Goal: Navigation & Orientation: Find specific page/section

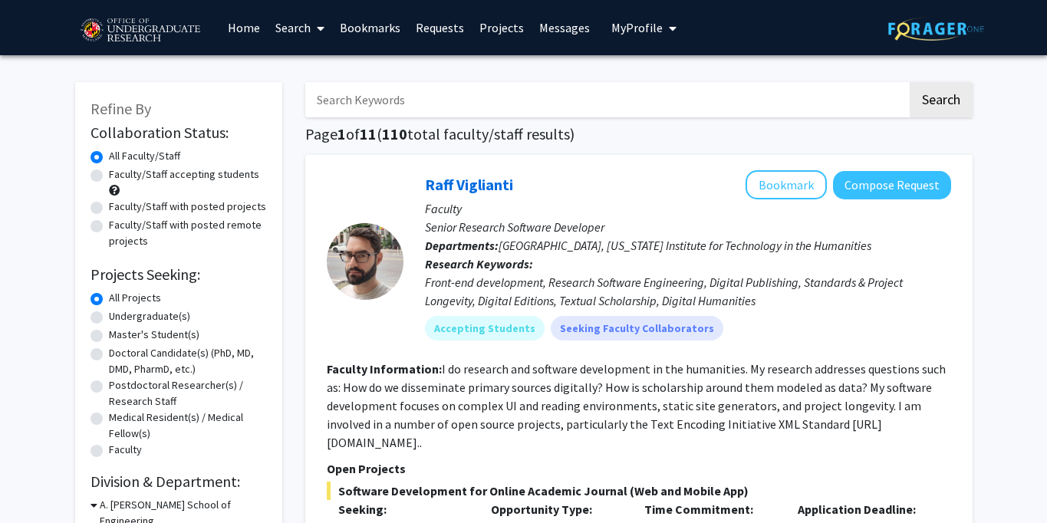
click at [441, 24] on link "Requests" at bounding box center [440, 28] width 64 height 54
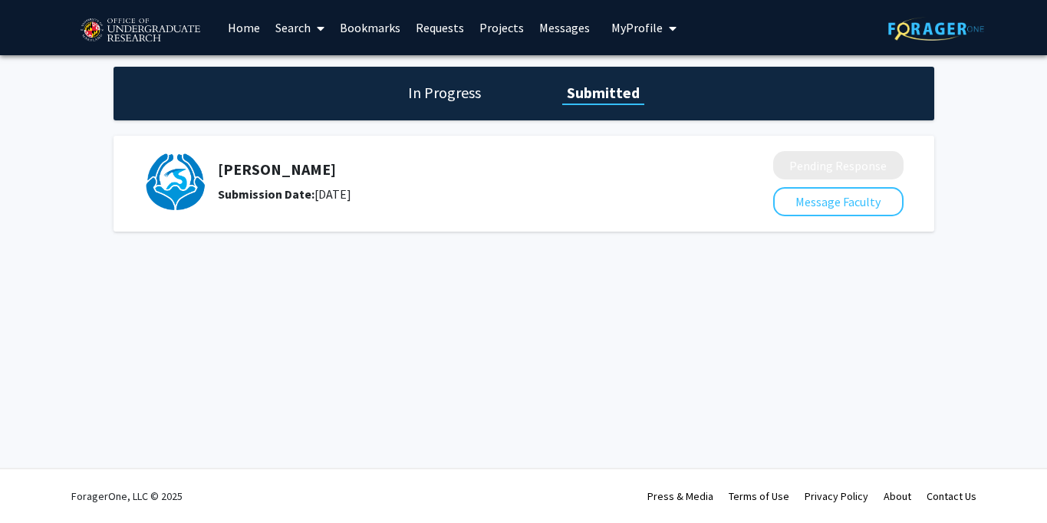
click at [440, 91] on h1 "In Progress" at bounding box center [444, 92] width 82 height 21
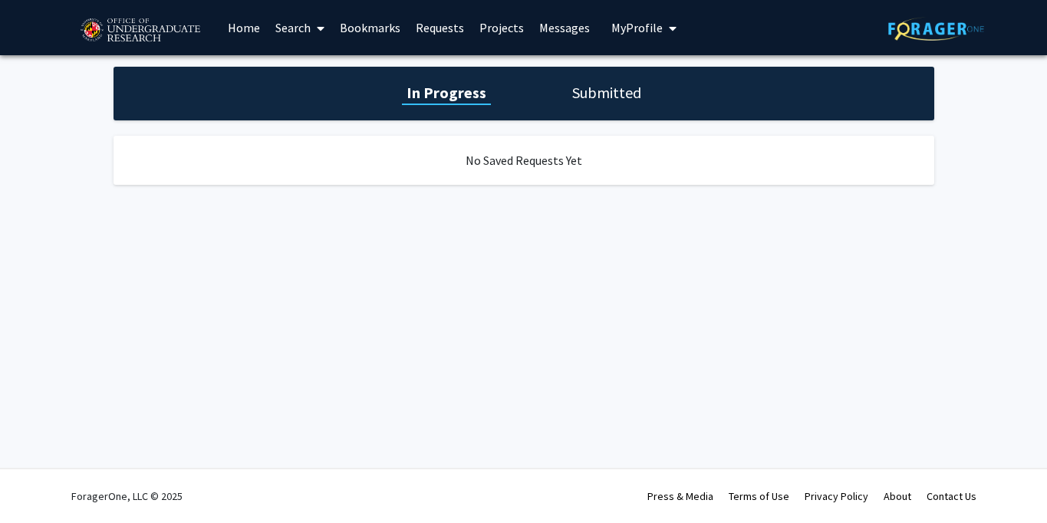
click at [499, 34] on link "Projects" at bounding box center [502, 28] width 60 height 54
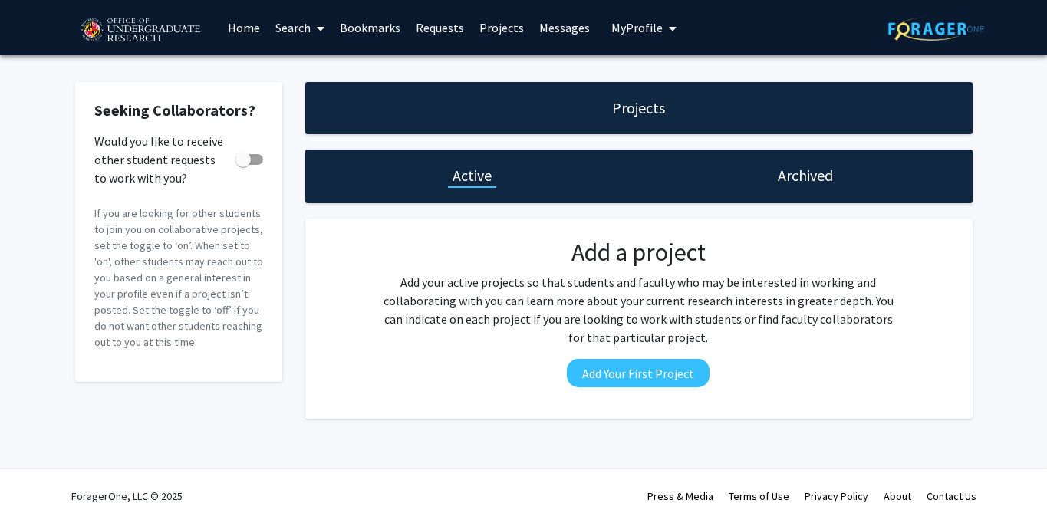
click at [245, 29] on link "Home" at bounding box center [244, 28] width 48 height 54
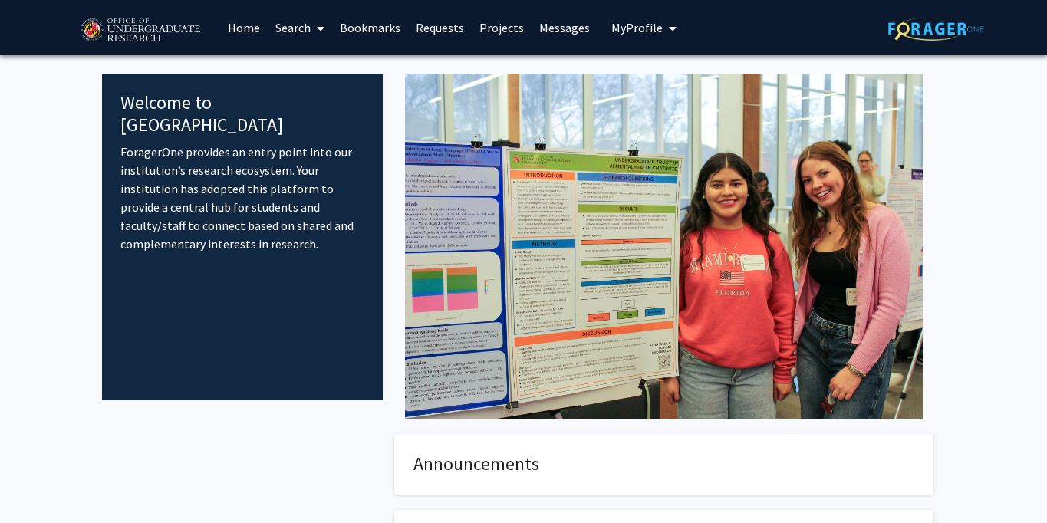
click at [298, 28] on link "Search" at bounding box center [300, 28] width 64 height 54
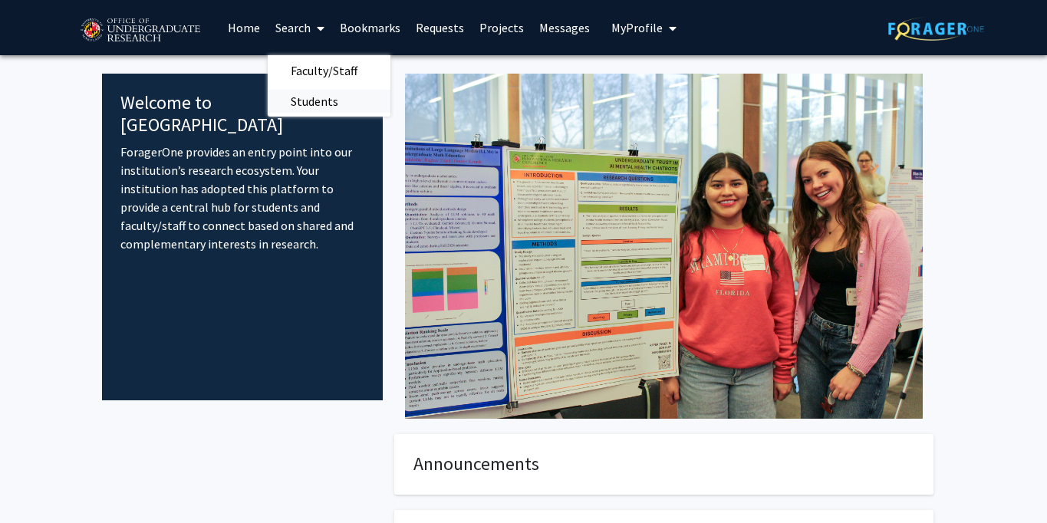
click at [314, 95] on span "Students" at bounding box center [315, 101] width 94 height 31
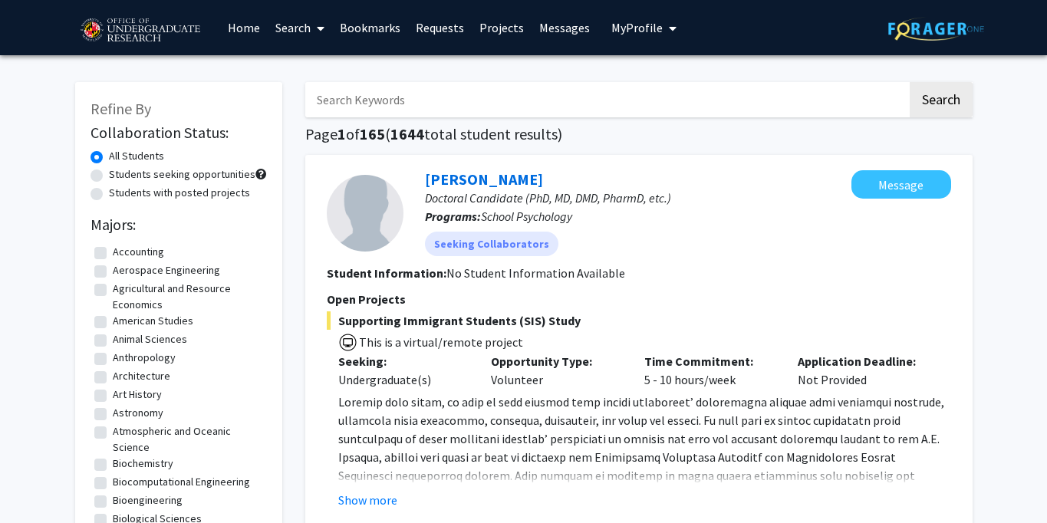
scroll to position [5, 0]
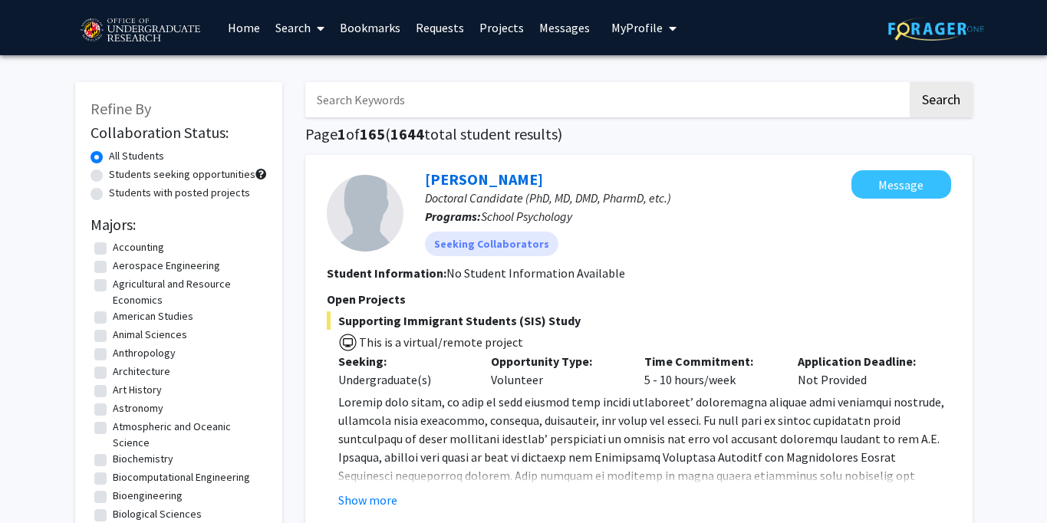
click at [292, 31] on link "Search" at bounding box center [300, 28] width 64 height 54
click at [304, 67] on span "Faculty/Staff" at bounding box center [324, 70] width 113 height 31
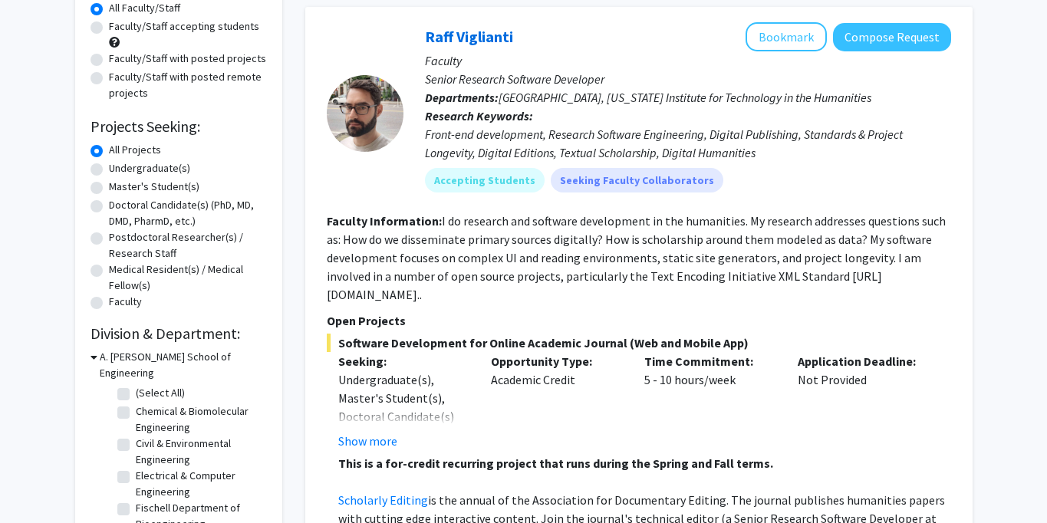
scroll to position [3, 0]
